Goal: Find specific page/section: Find specific page/section

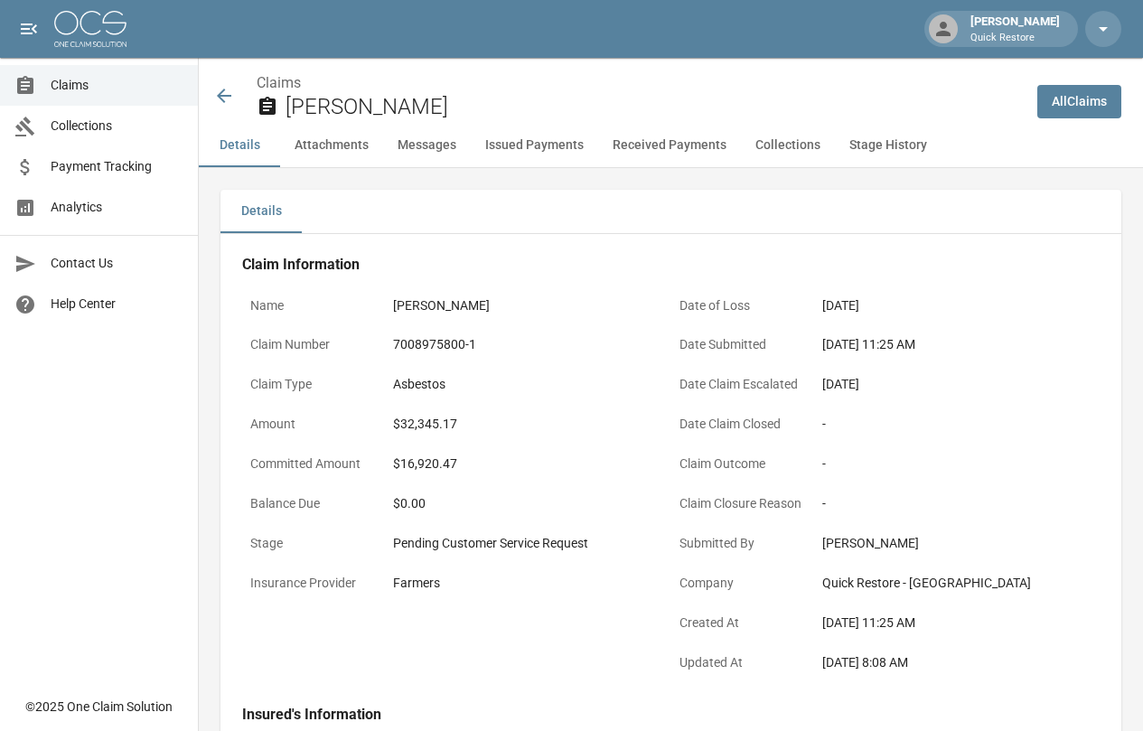
scroll to position [633, 0]
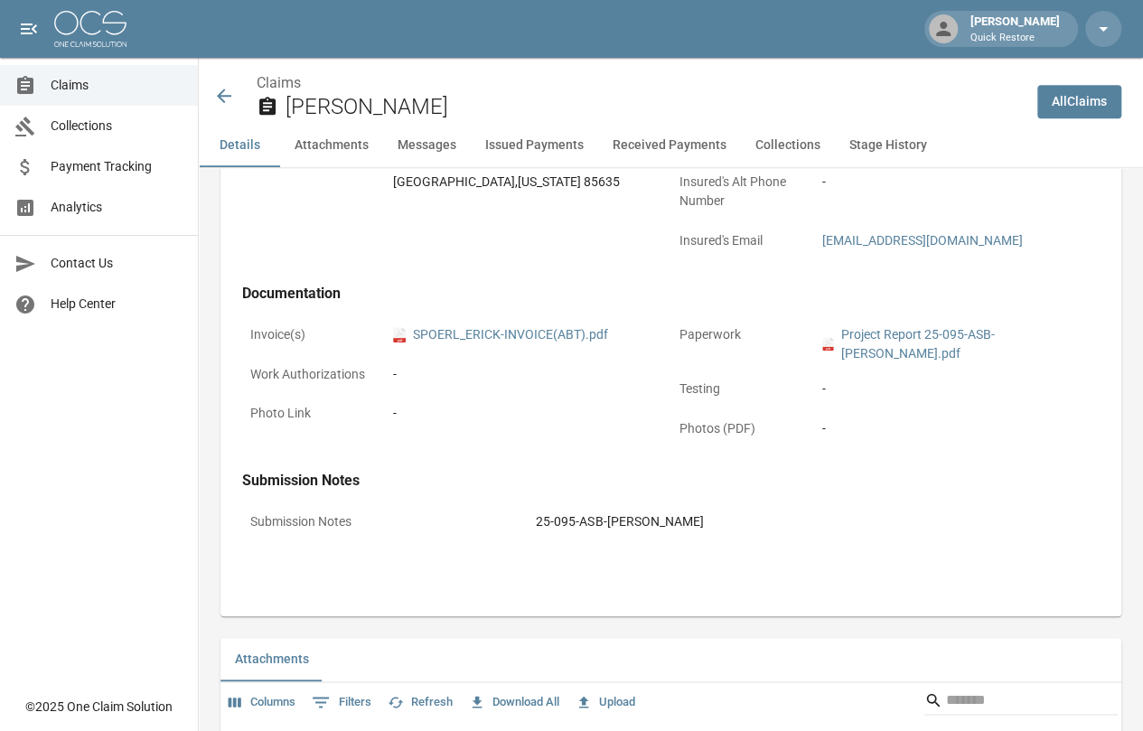
click at [110, 75] on link "Claims" at bounding box center [99, 85] width 198 height 41
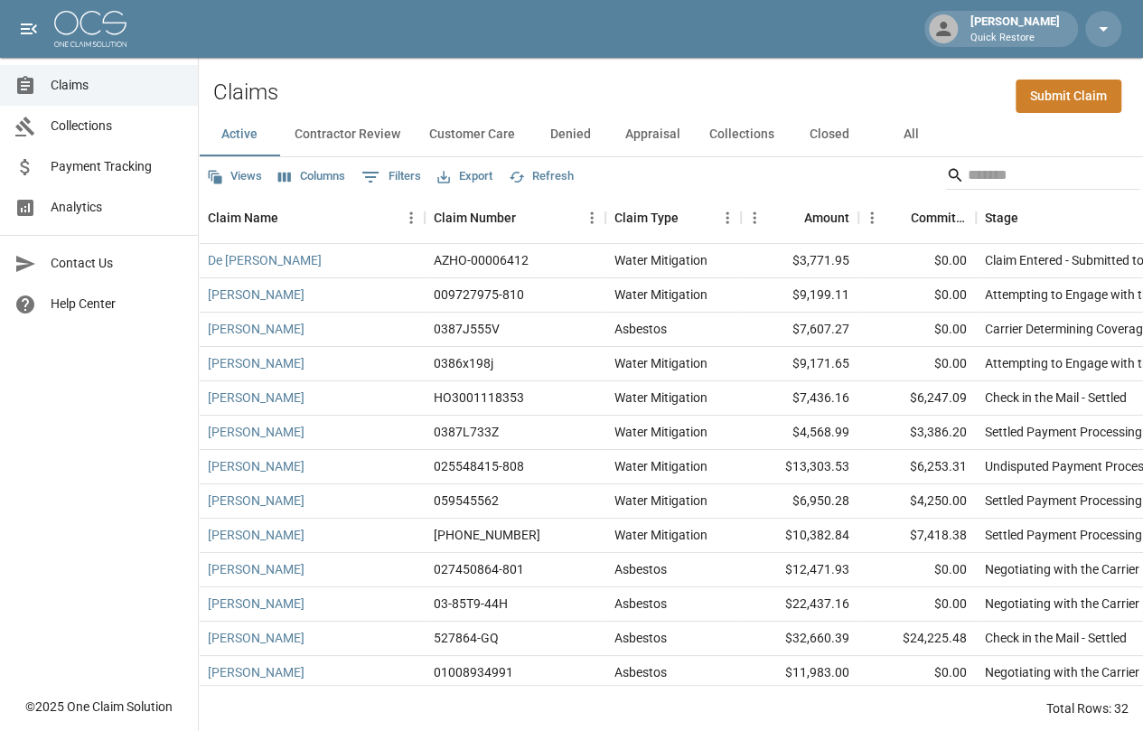
click at [96, 209] on span "Analytics" at bounding box center [117, 207] width 133 height 19
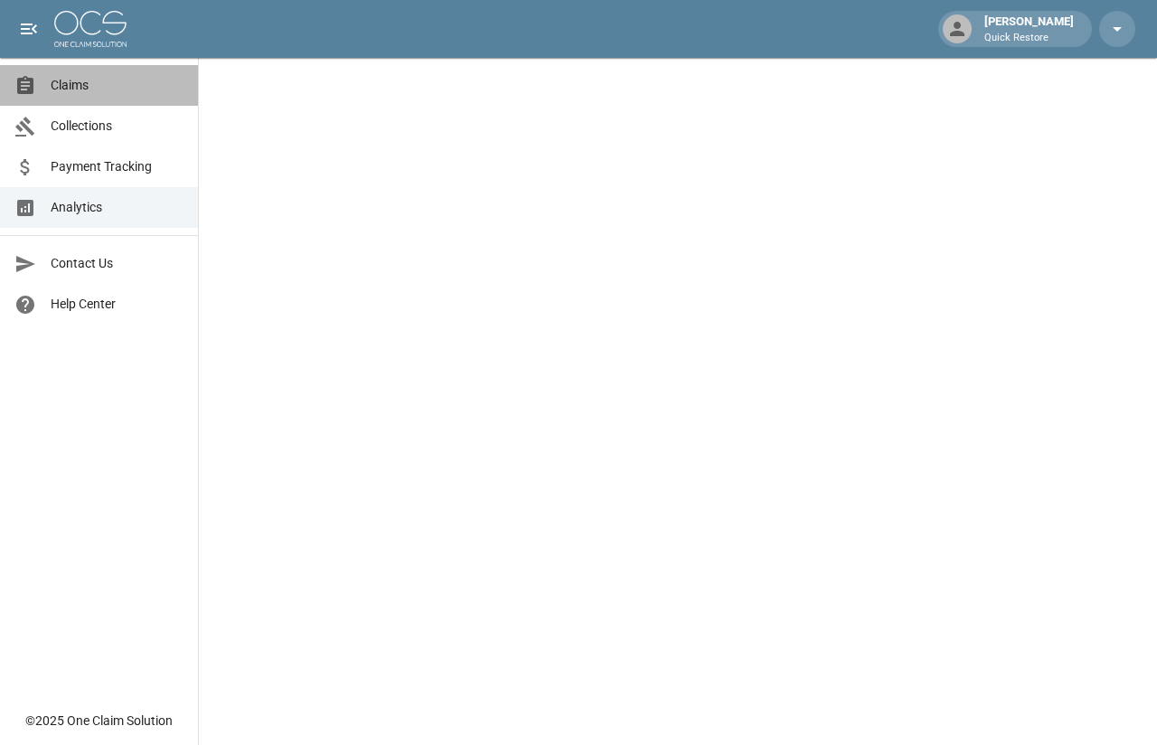
click at [121, 84] on span "Claims" at bounding box center [117, 85] width 133 height 19
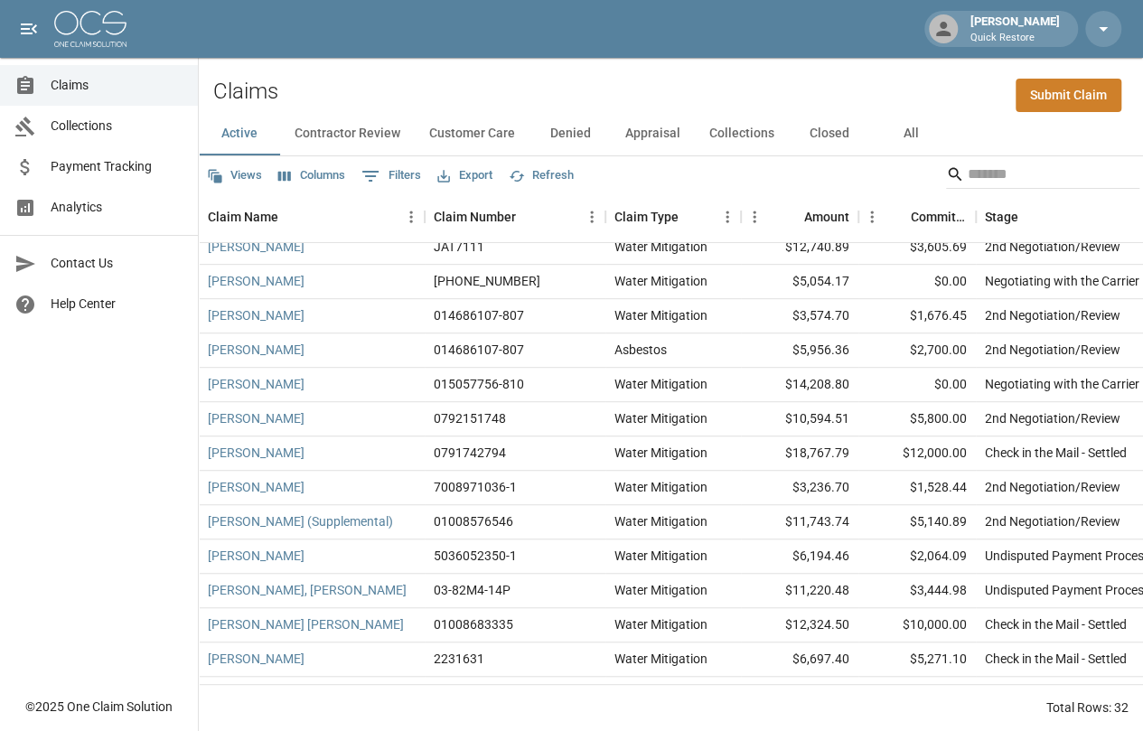
scroll to position [477, 0]
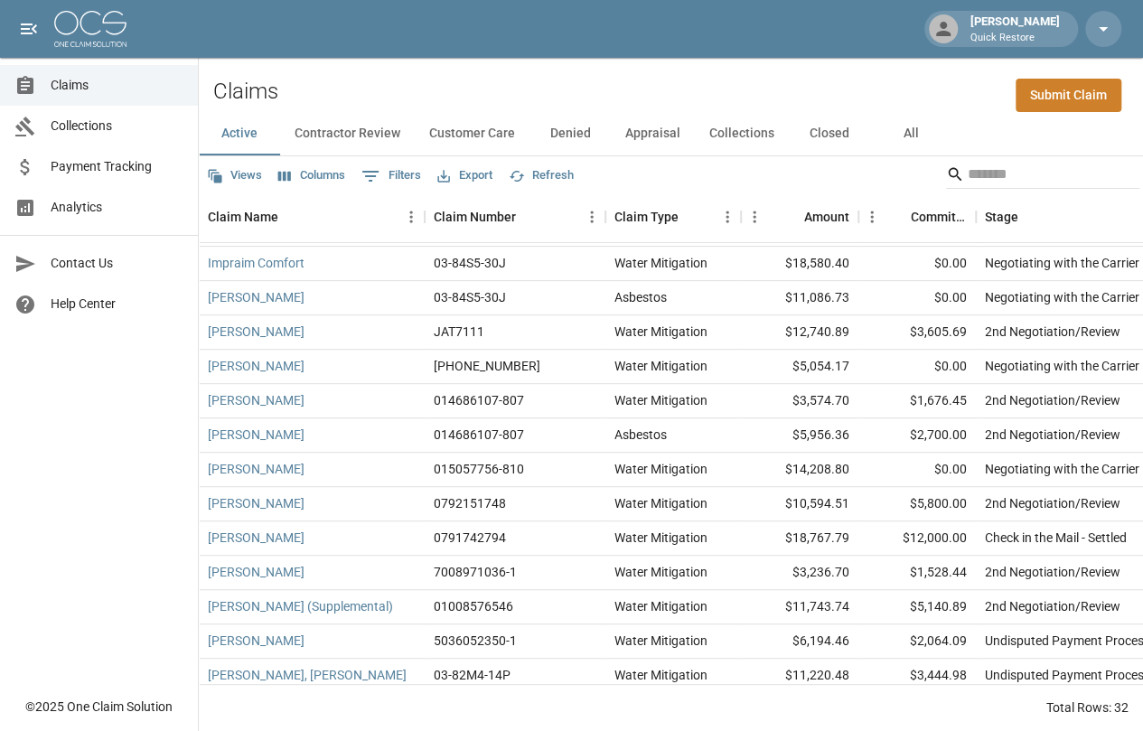
click at [111, 200] on span "Analytics" at bounding box center [117, 207] width 133 height 19
